Goal: Feedback & Contribution: Submit feedback/report problem

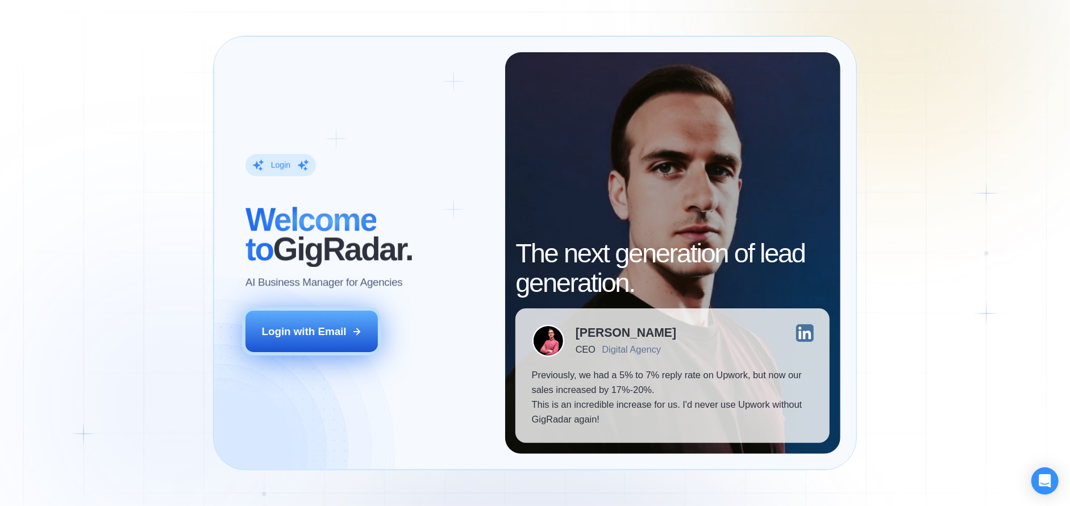
click at [323, 330] on div "Login with Email" at bounding box center [304, 332] width 85 height 15
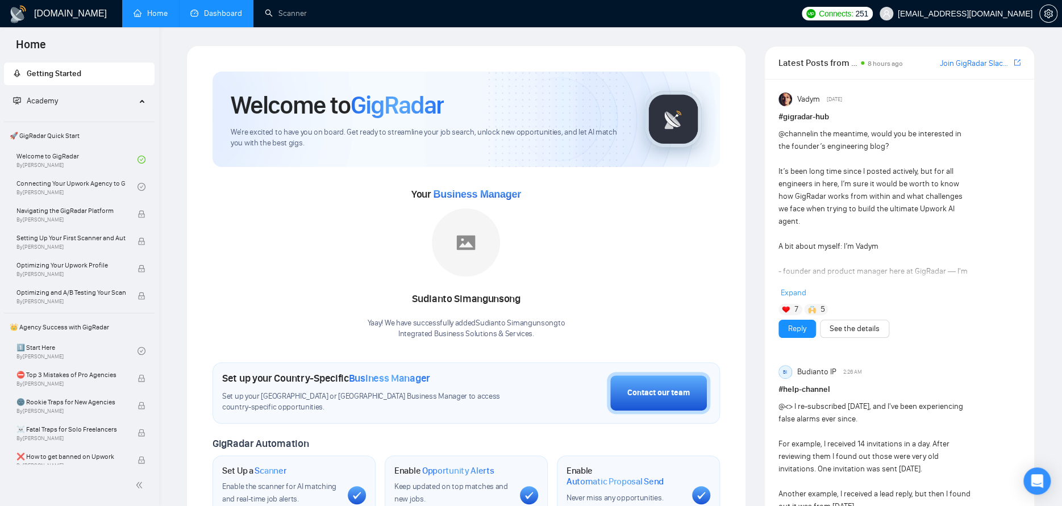
click at [226, 13] on link "Dashboard" at bounding box center [216, 14] width 52 height 10
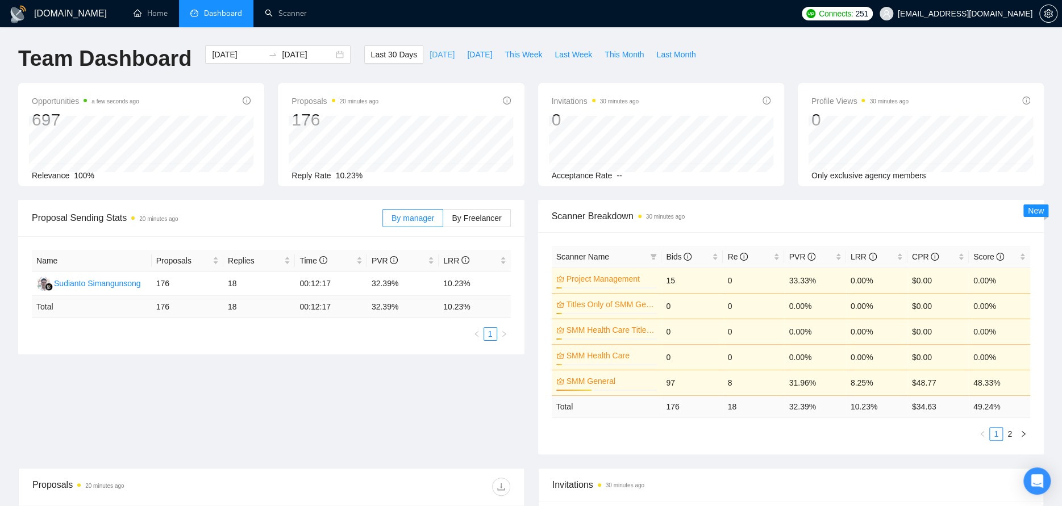
click at [430, 53] on span "Today" at bounding box center [442, 54] width 25 height 13
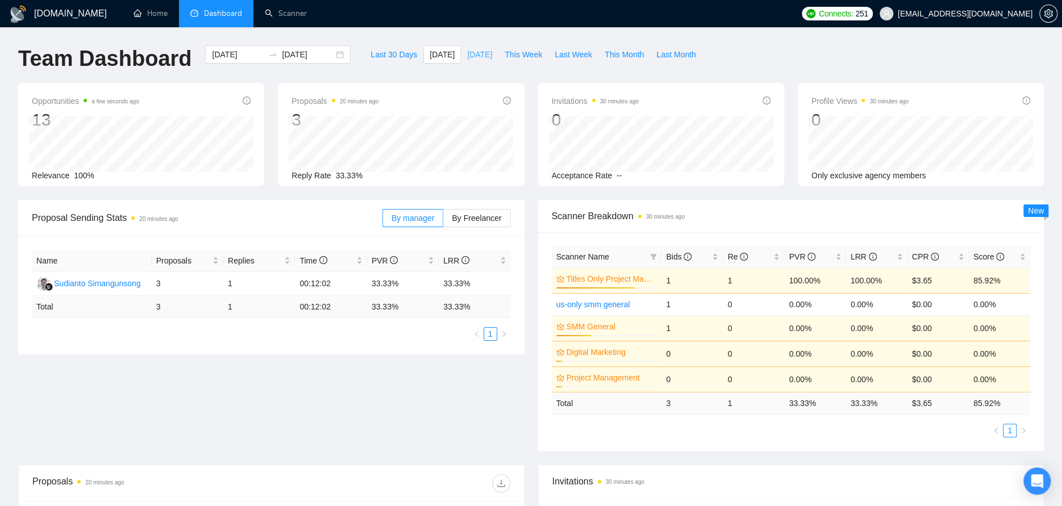
click at [467, 51] on span "Yesterday" at bounding box center [479, 54] width 25 height 13
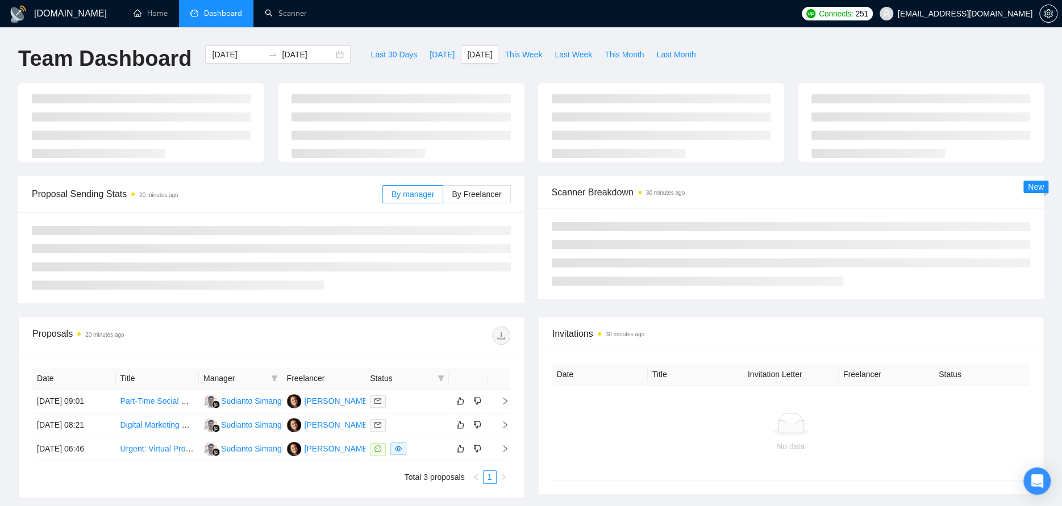
type input "2025-10-12"
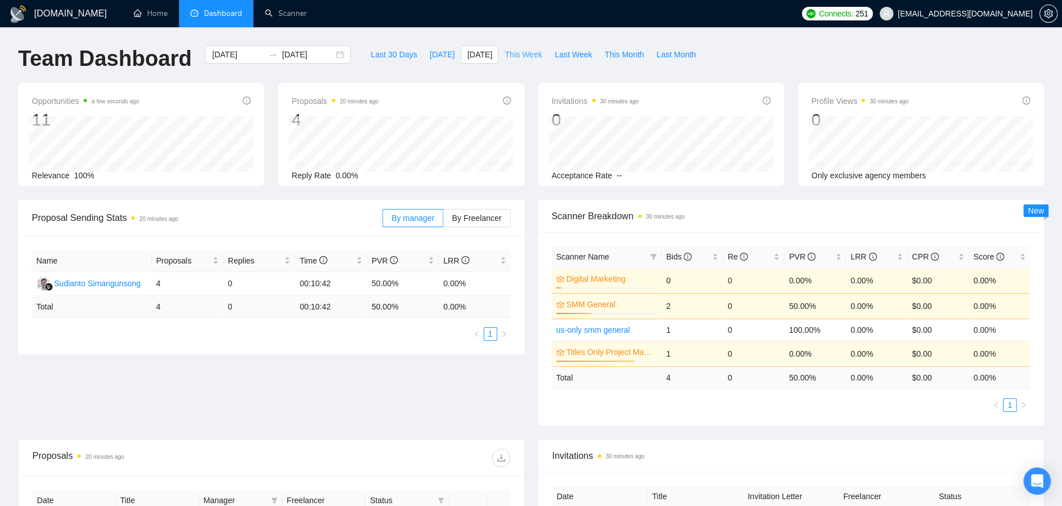
click at [518, 51] on span "This Week" at bounding box center [524, 54] width 38 height 13
type input "2025-10-13"
type input "2025-10-19"
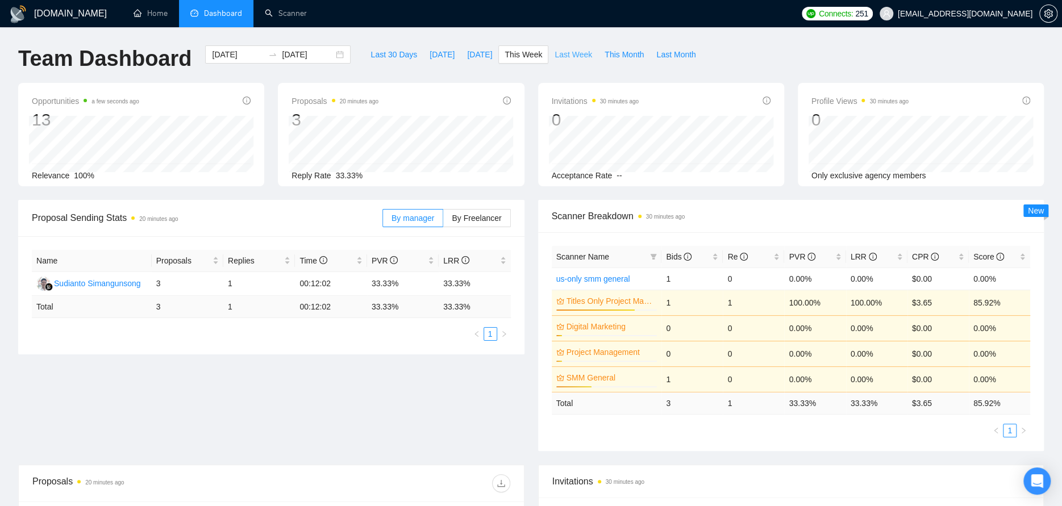
click at [555, 56] on span "Last Week" at bounding box center [574, 54] width 38 height 13
type input "2025-10-06"
type input "2025-10-12"
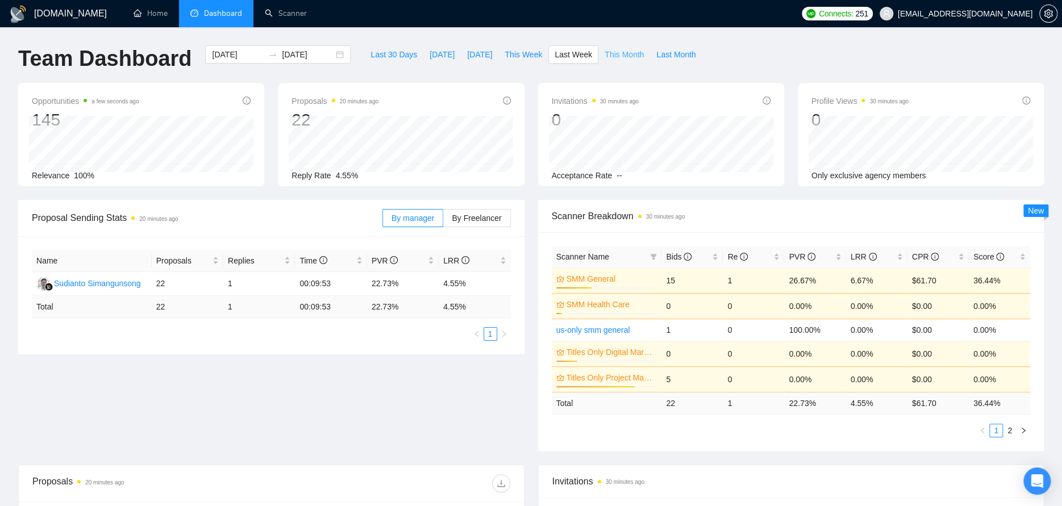
click at [605, 48] on span "This Month" at bounding box center [624, 54] width 39 height 13
type input "2025-10-01"
type input "2025-10-31"
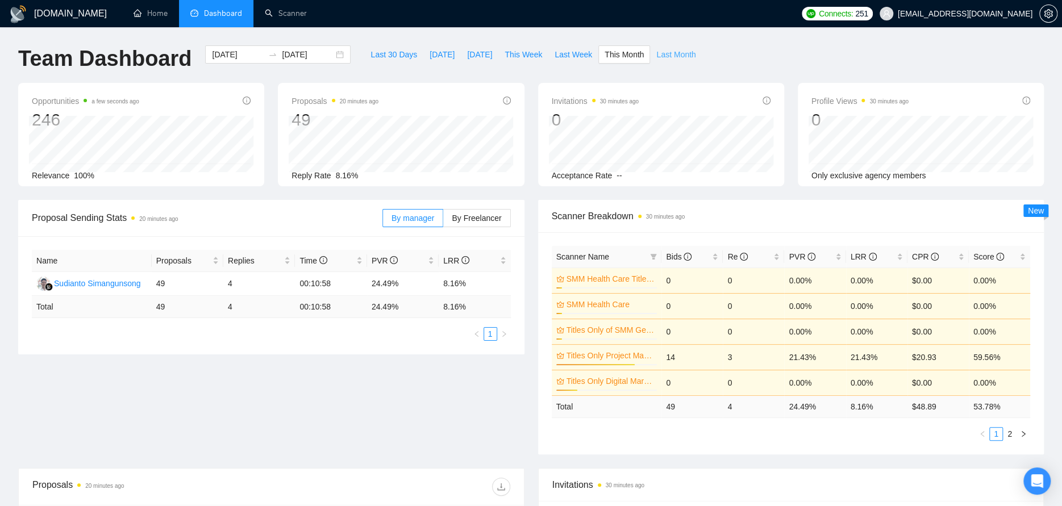
click at [664, 49] on span "Last Month" at bounding box center [675, 54] width 39 height 13
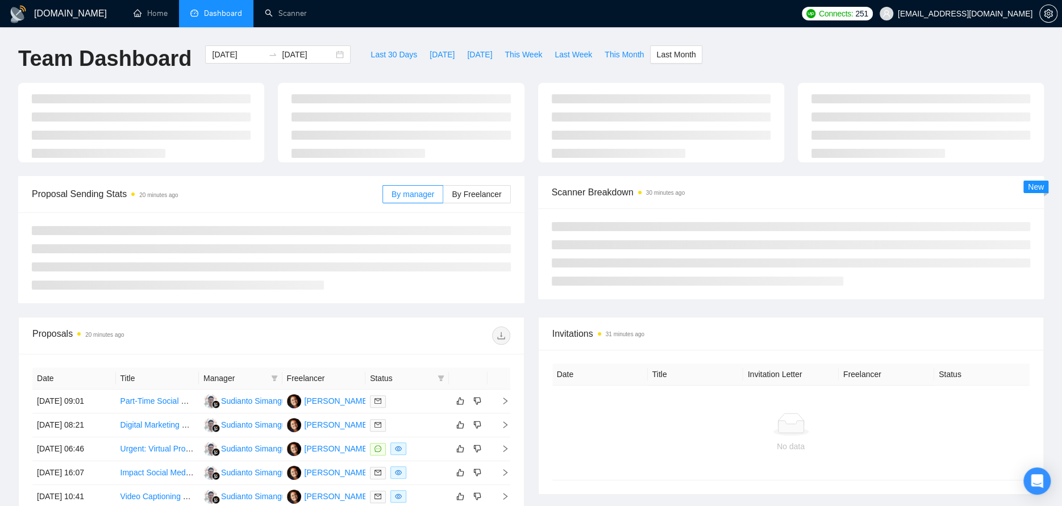
type input "2025-09-01"
type input "2025-09-30"
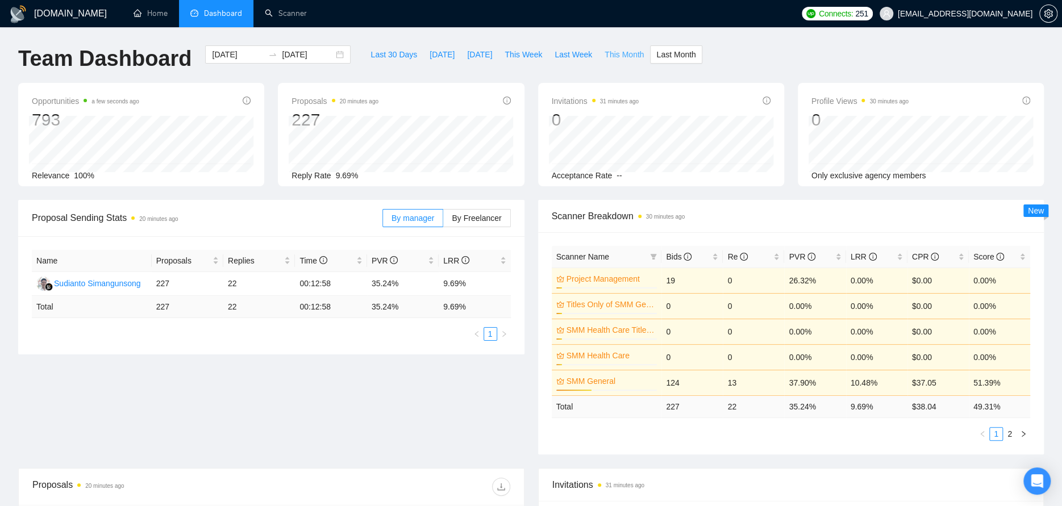
click at [618, 55] on span "This Month" at bounding box center [624, 54] width 39 height 13
type input "2025-10-01"
type input "2025-10-31"
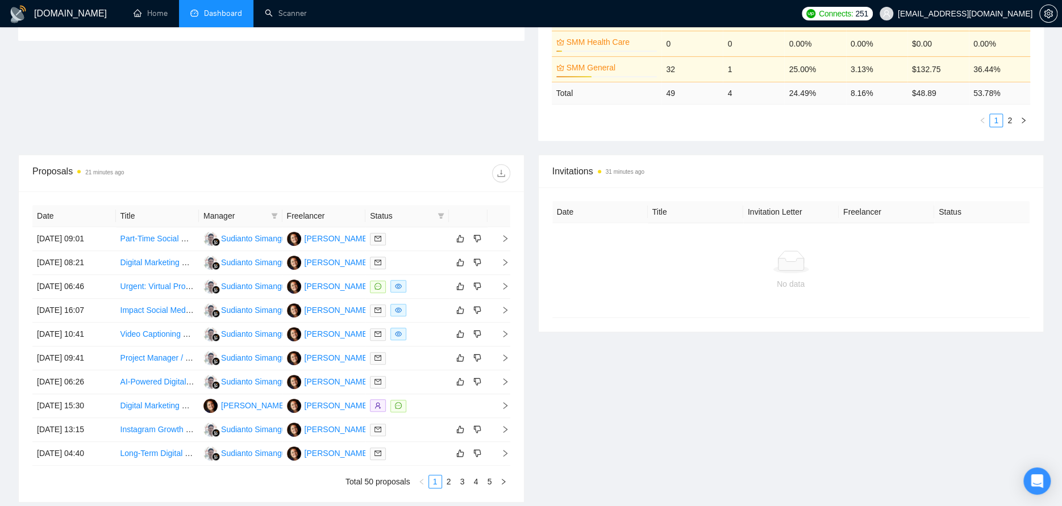
scroll to position [341, 0]
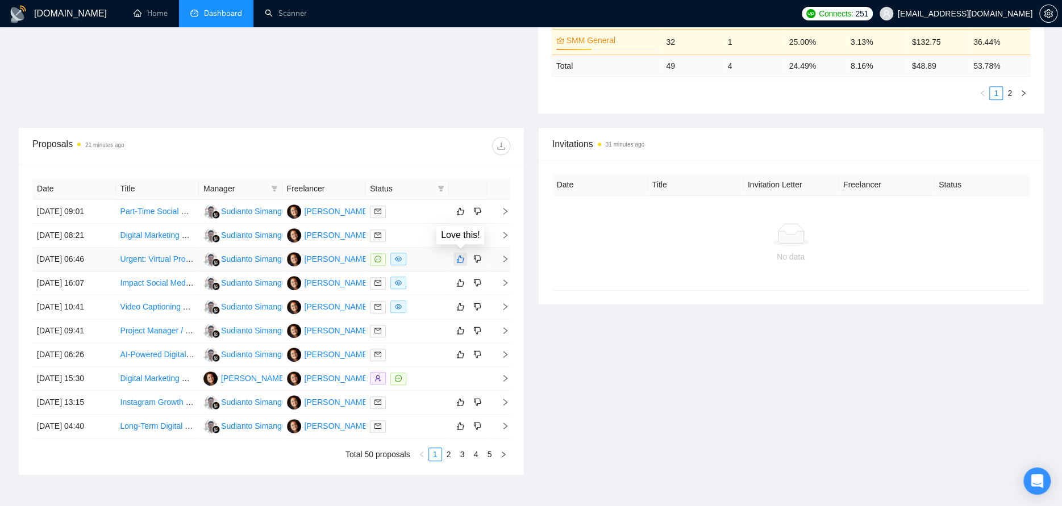
click at [461, 256] on icon "like" at bounding box center [460, 259] width 8 height 9
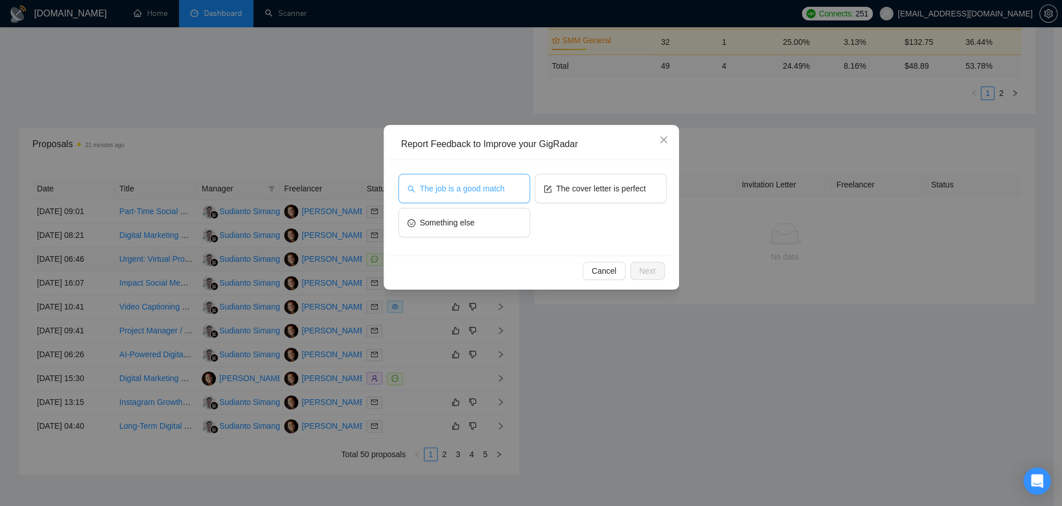
drag, startPoint x: 511, startPoint y: 193, endPoint x: 521, endPoint y: 203, distance: 13.3
click at [511, 193] on button "The job is a good match" at bounding box center [464, 189] width 132 height 30
click at [662, 267] on button "Next" at bounding box center [647, 271] width 35 height 18
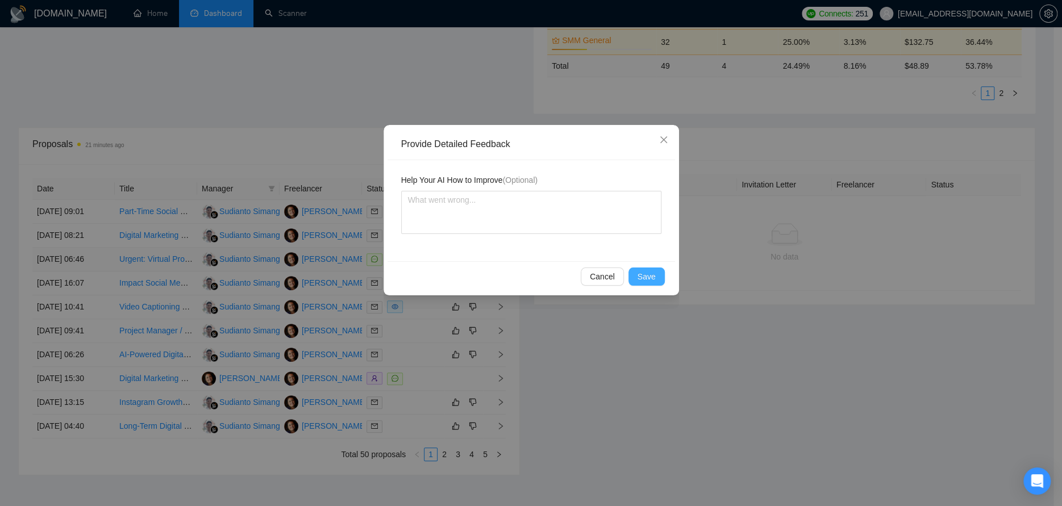
click at [641, 284] on button "Save" at bounding box center [647, 277] width 36 height 18
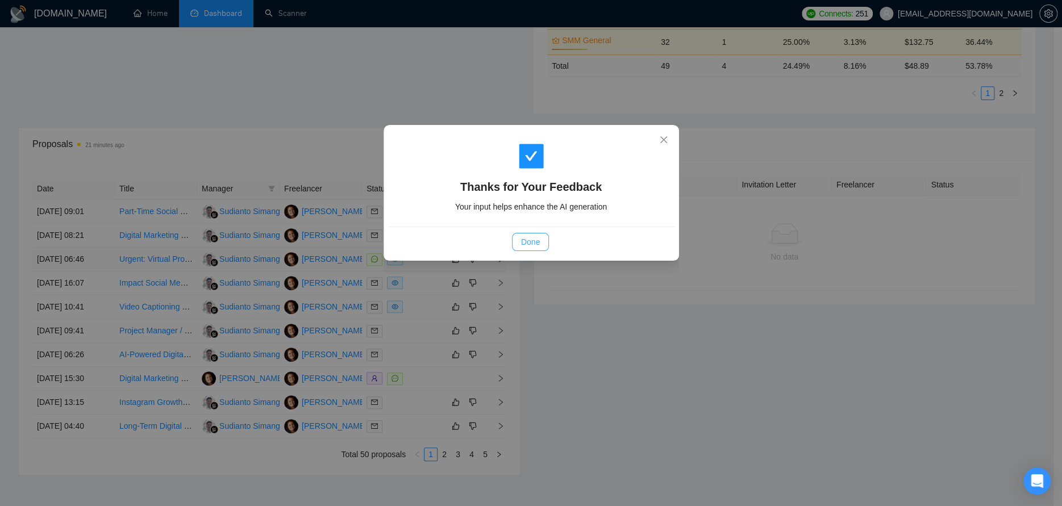
click at [533, 243] on span "Done" at bounding box center [530, 242] width 19 height 13
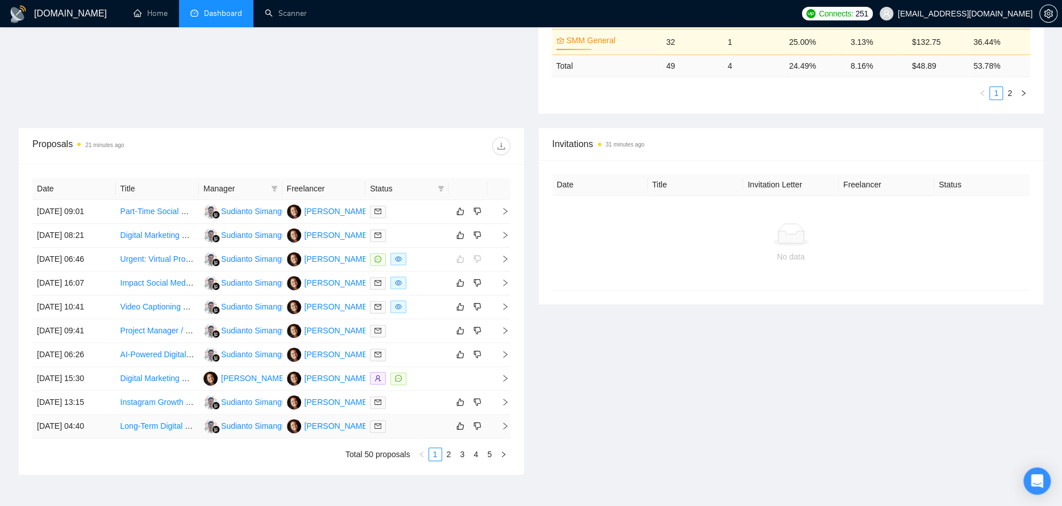
click at [414, 430] on div at bounding box center [407, 426] width 74 height 13
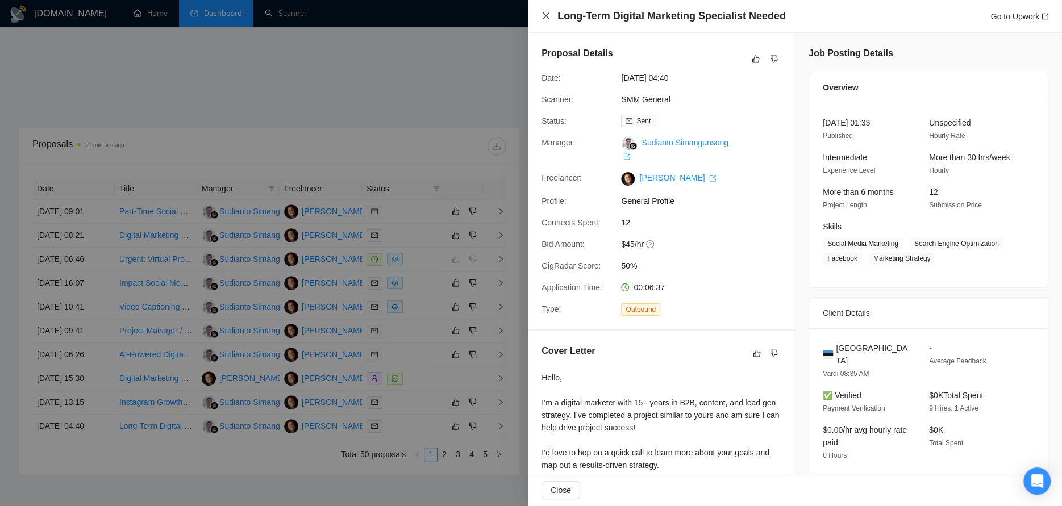
click at [546, 14] on icon "close" at bounding box center [546, 15] width 9 height 9
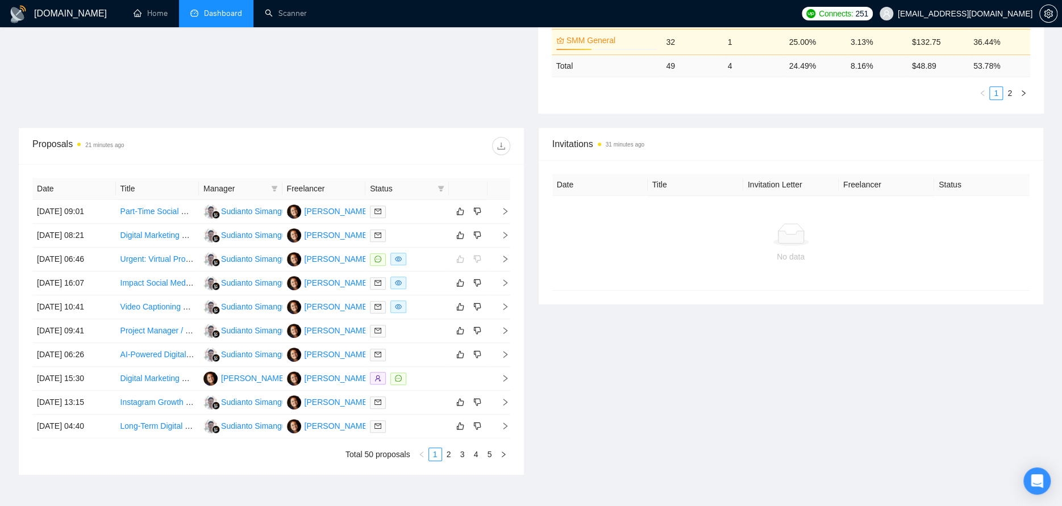
drag, startPoint x: 398, startPoint y: 89, endPoint x: 351, endPoint y: 55, distance: 58.2
